Goal: Navigation & Orientation: Go to known website

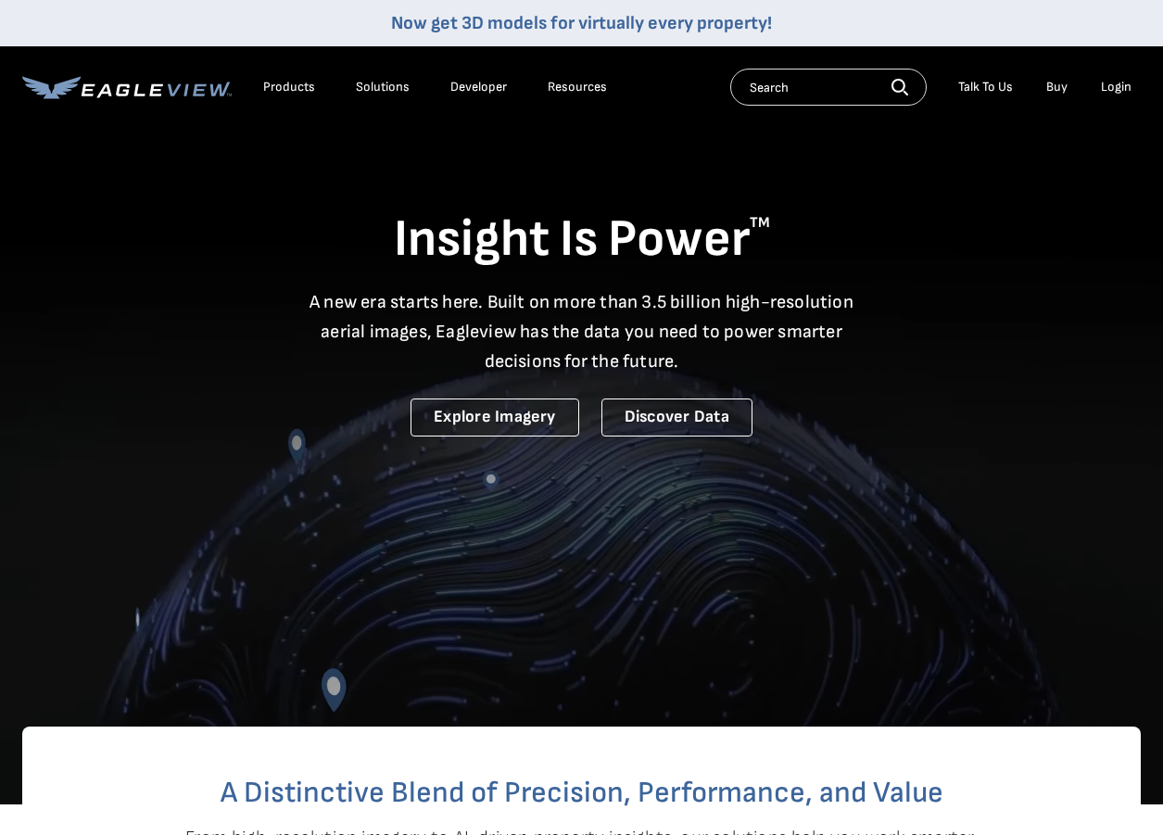
click at [1111, 81] on div "Login" at bounding box center [1116, 87] width 31 height 17
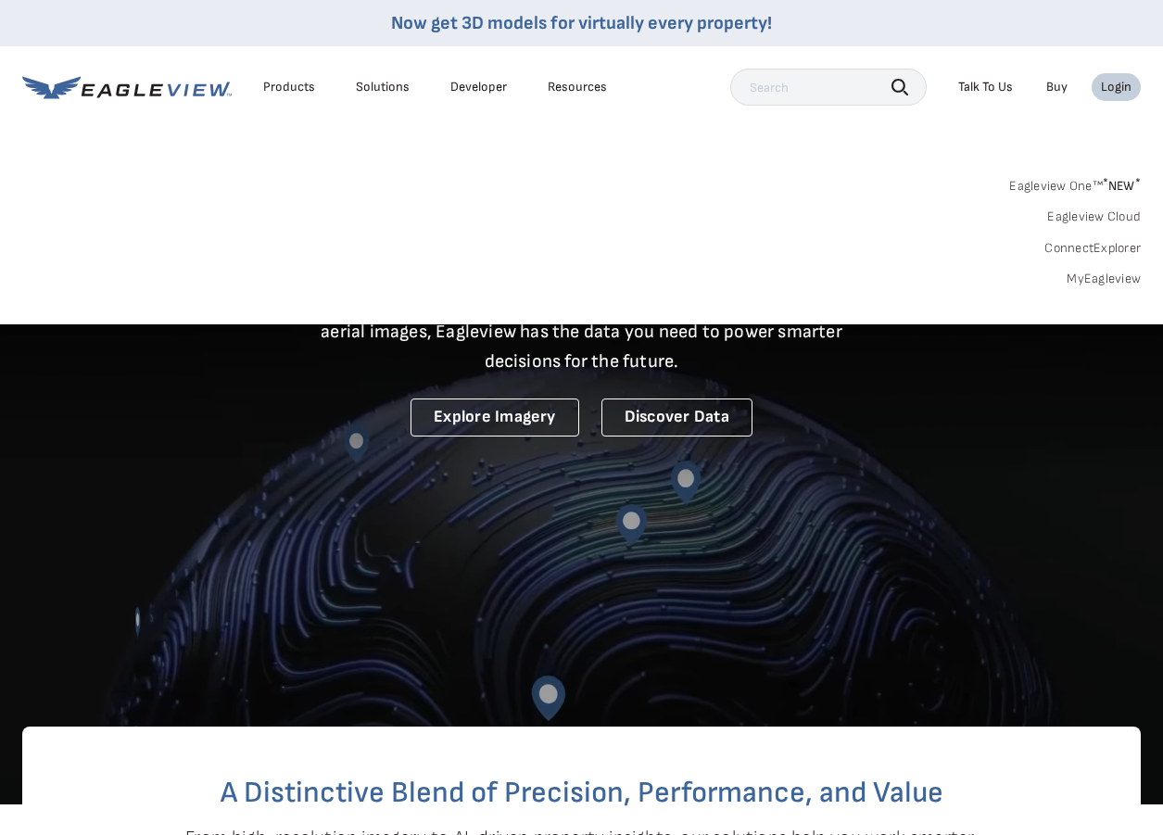
click at [1120, 85] on div "Login" at bounding box center [1116, 87] width 31 height 17
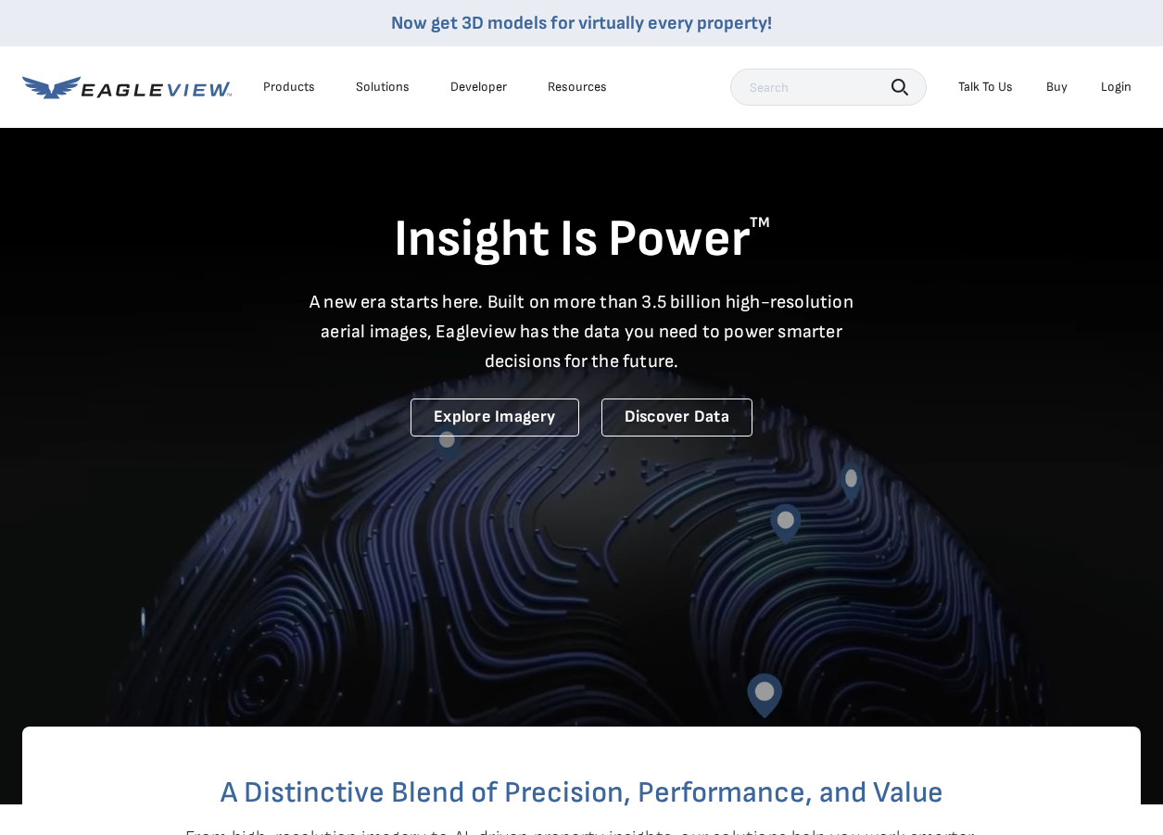
click at [1106, 92] on div "Login" at bounding box center [1116, 87] width 31 height 17
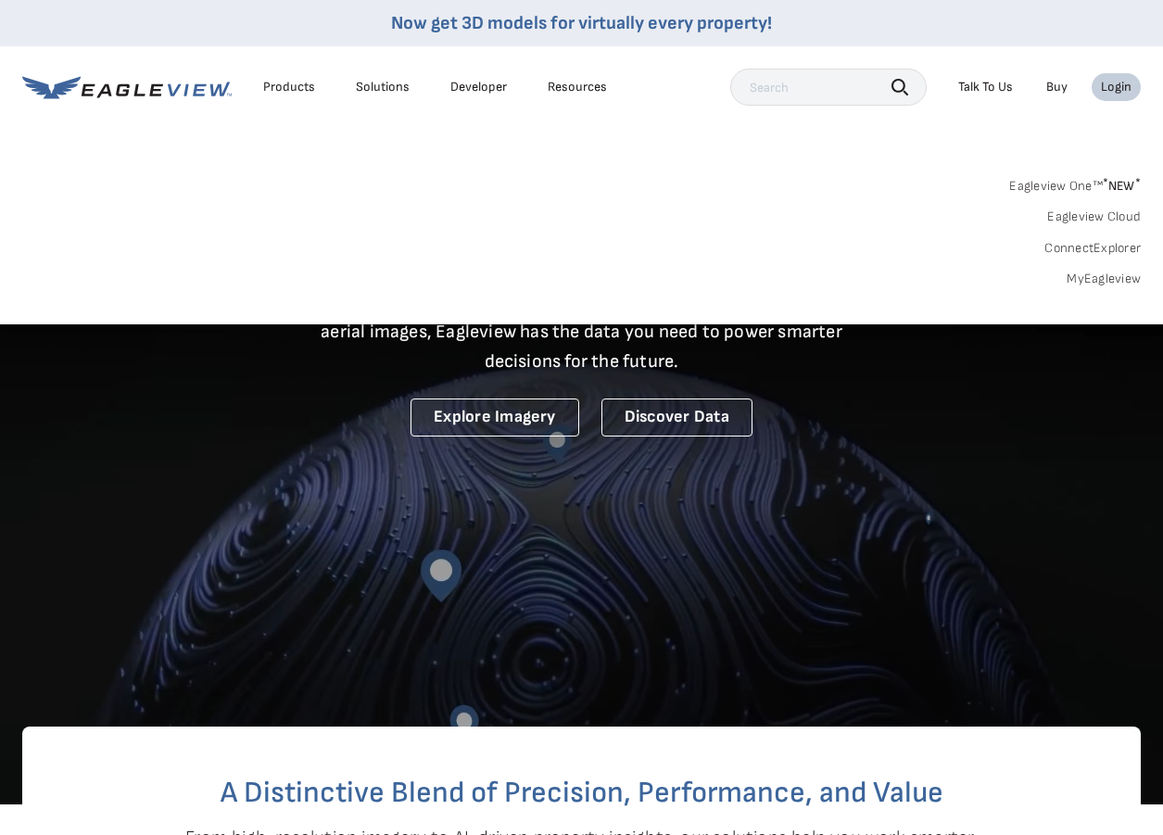
click at [1117, 194] on link "Eagleview One™ * NEW *" at bounding box center [1075, 182] width 132 height 21
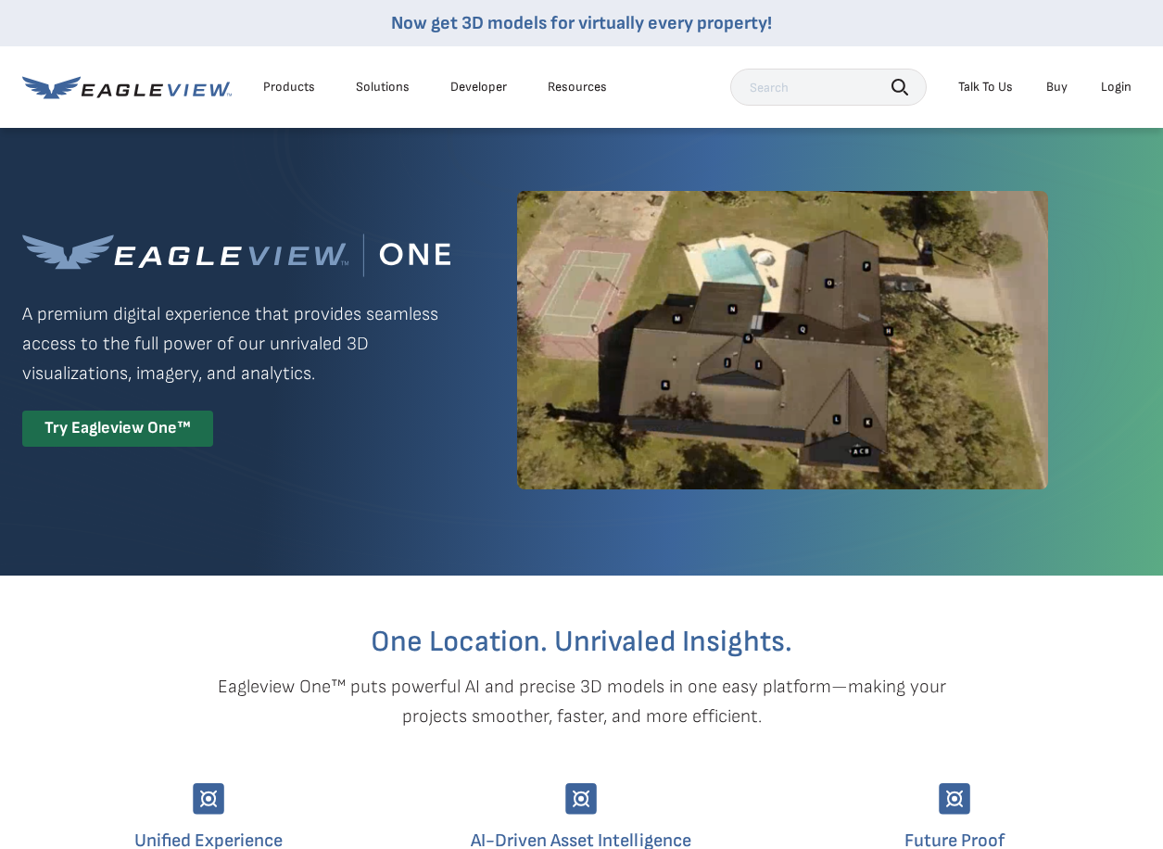
click at [1105, 93] on div "Login" at bounding box center [1116, 87] width 31 height 17
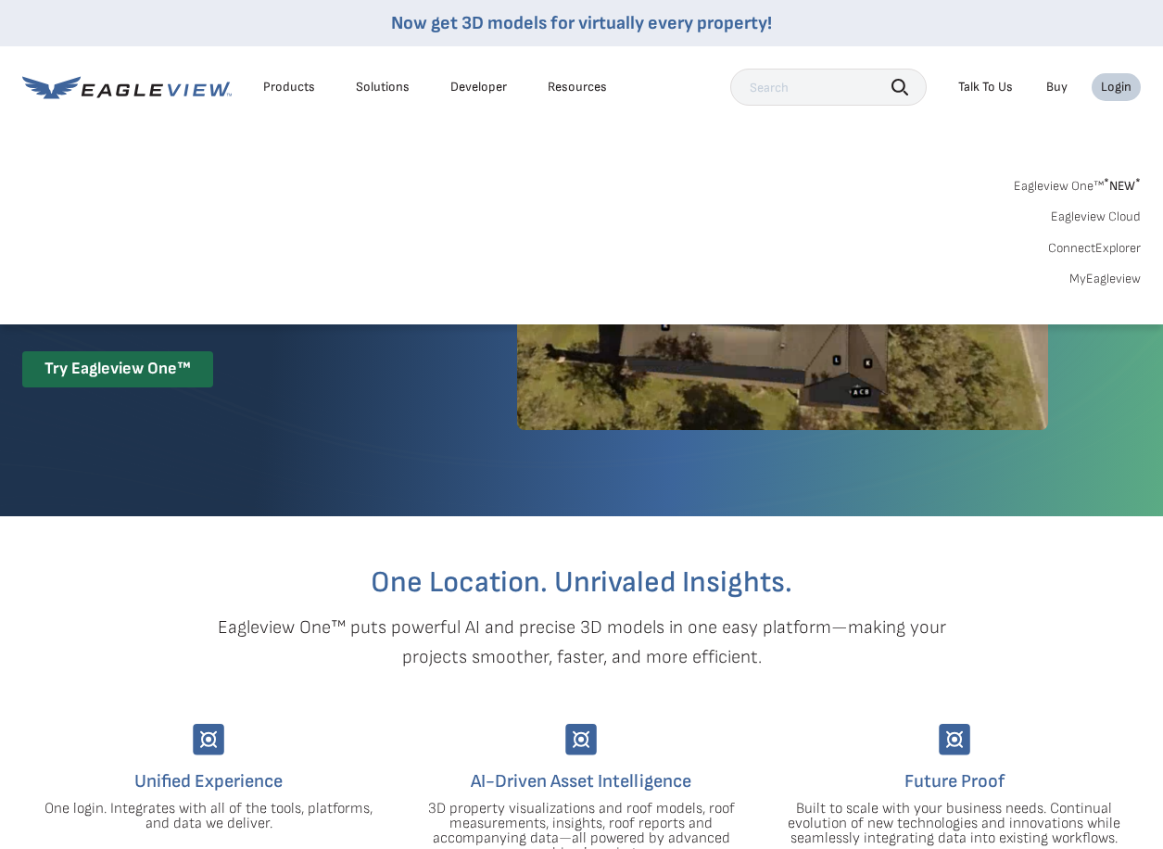
scroll to position [93, 0]
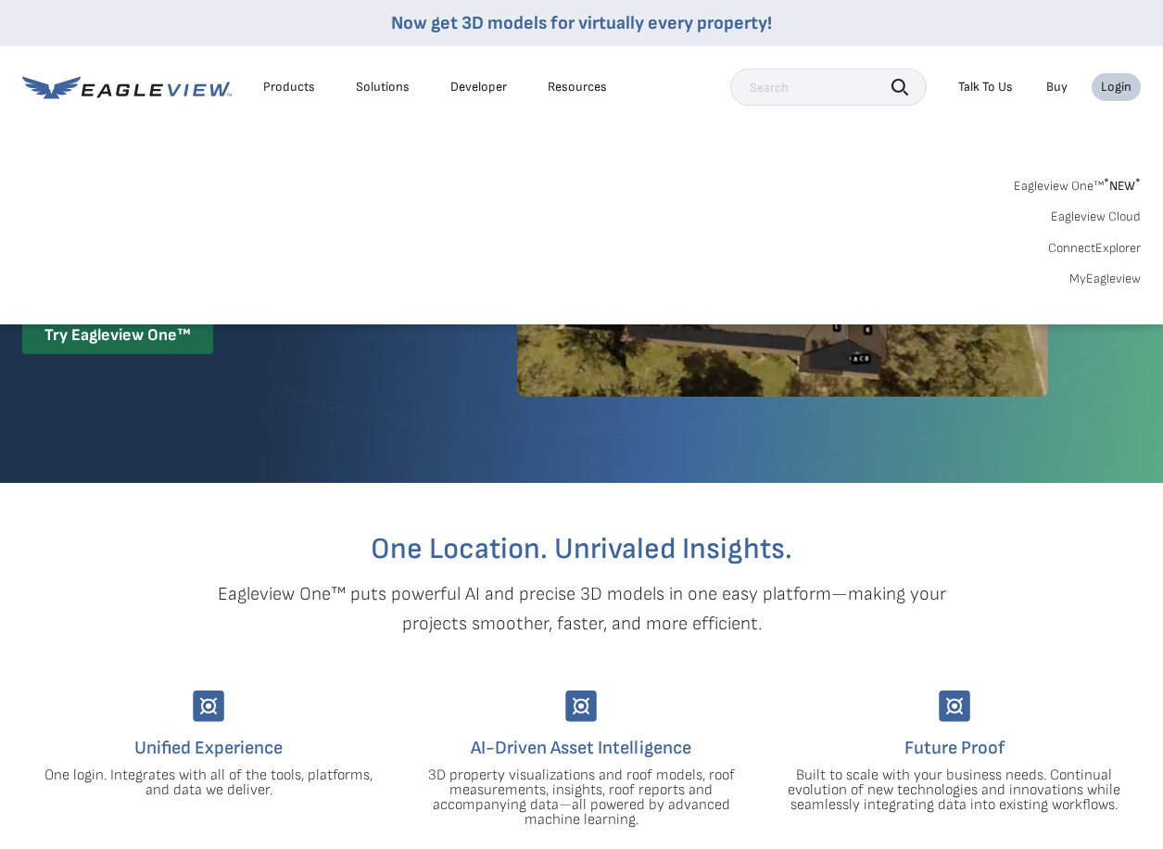
click at [1101, 271] on link "MyEagleview" at bounding box center [1104, 279] width 71 height 17
